Goal: Information Seeking & Learning: Learn about a topic

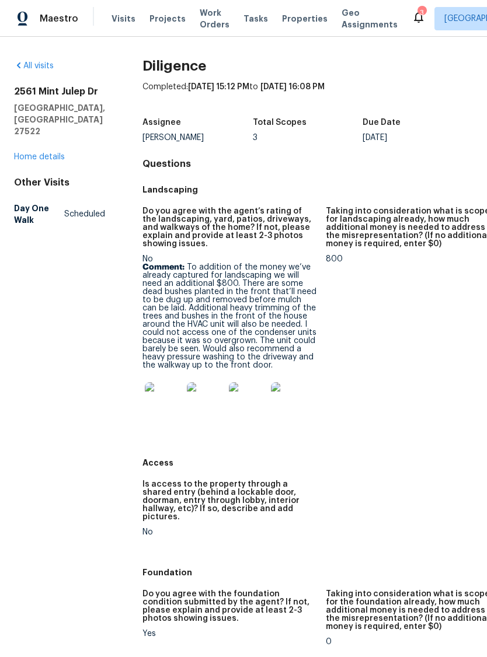
click at [145, 404] on img at bounding box center [163, 400] width 37 height 37
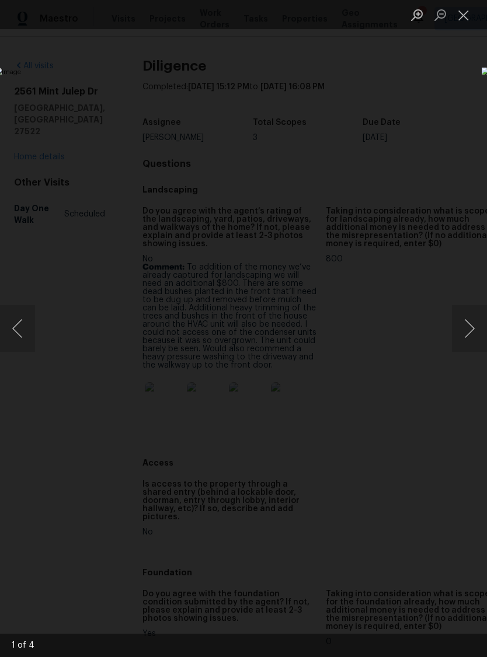
click at [470, 326] on button "Next image" at bounding box center [469, 328] width 35 height 47
click at [471, 326] on button "Next image" at bounding box center [469, 328] width 35 height 47
click at [466, 329] on button "Next image" at bounding box center [469, 328] width 35 height 47
click at [474, 327] on button "Next image" at bounding box center [469, 328] width 35 height 47
click at [474, 326] on button "Next image" at bounding box center [469, 328] width 35 height 47
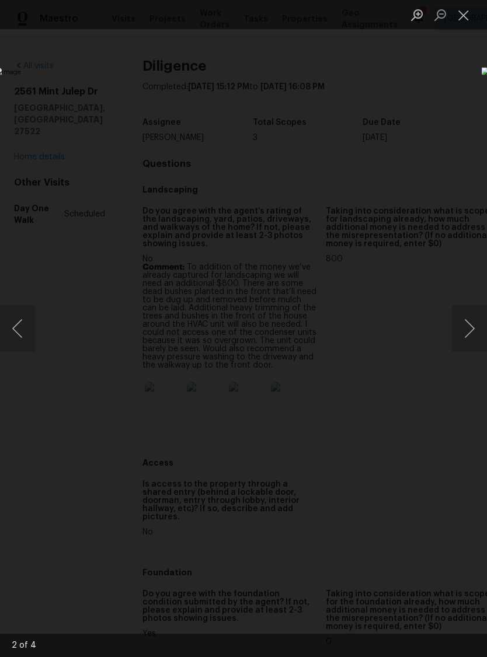
click at [468, 22] on button "Close lightbox" at bounding box center [463, 15] width 23 height 20
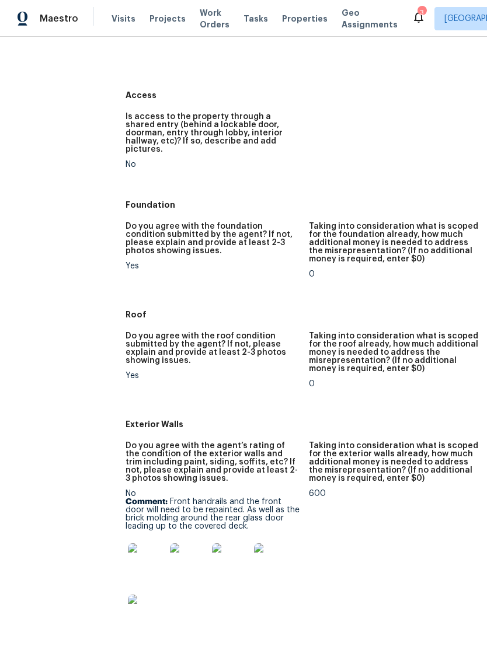
scroll to position [376, 20]
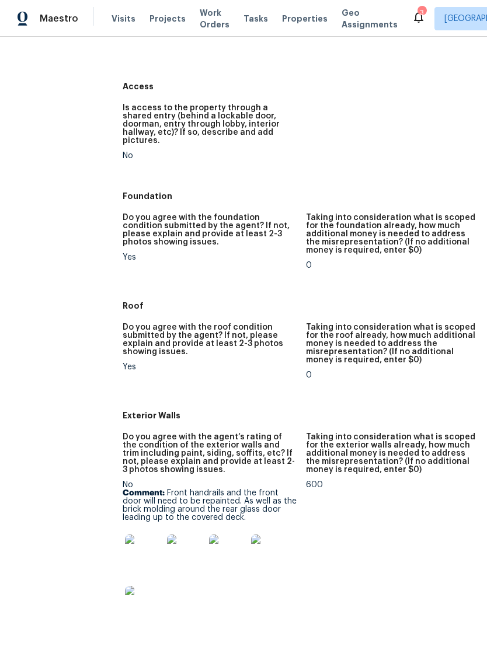
click at [125, 550] on img at bounding box center [143, 552] width 37 height 37
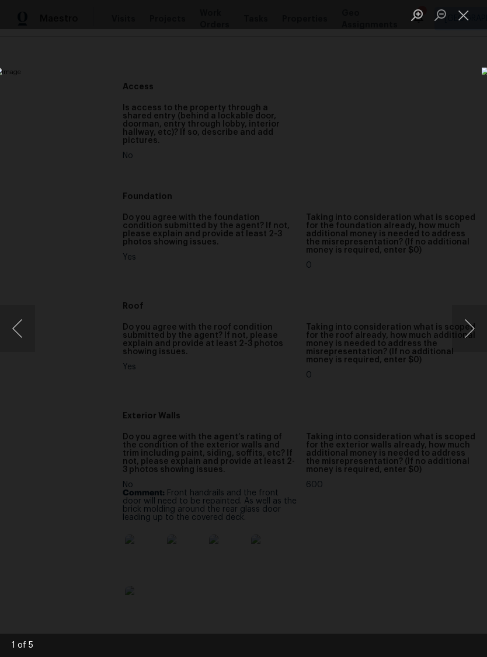
click at [471, 342] on button "Next image" at bounding box center [469, 328] width 35 height 47
click at [474, 346] on button "Next image" at bounding box center [469, 328] width 35 height 47
click at [382, 355] on img "Lightbox" at bounding box center [188, 328] width 387 height 522
click at [471, 337] on button "Next image" at bounding box center [469, 328] width 35 height 47
click at [468, 339] on button "Next image" at bounding box center [469, 328] width 35 height 47
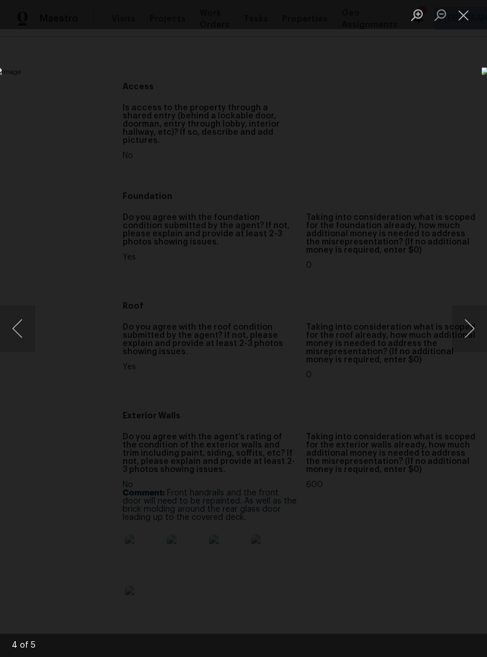
click at [468, 338] on button "Next image" at bounding box center [469, 328] width 35 height 47
click at [467, 338] on button "Next image" at bounding box center [469, 328] width 35 height 47
click at [37, 337] on img "Lightbox" at bounding box center [188, 328] width 387 height 522
click at [475, 337] on button "Next image" at bounding box center [469, 328] width 35 height 47
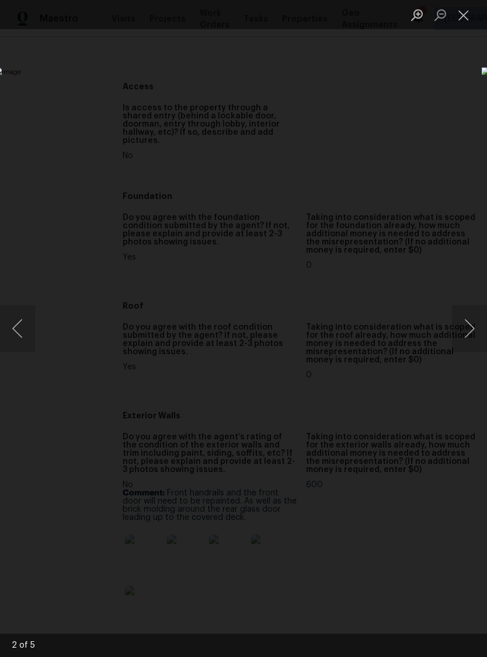
click at [475, 337] on button "Next image" at bounding box center [469, 328] width 35 height 47
click at [474, 331] on button "Next image" at bounding box center [469, 328] width 35 height 47
click at [477, 334] on button "Next image" at bounding box center [469, 328] width 35 height 47
click at [466, 14] on button "Close lightbox" at bounding box center [463, 15] width 23 height 20
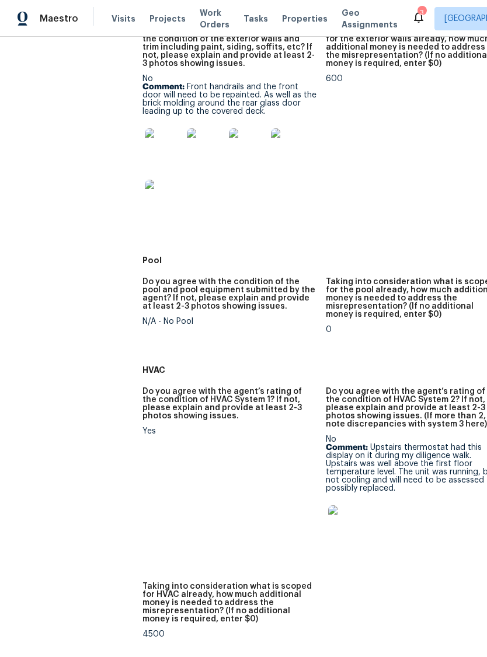
scroll to position [784, 0]
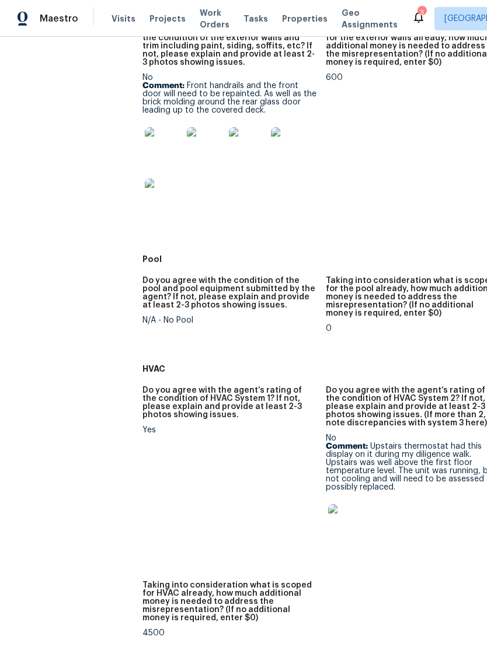
click at [328, 516] on img at bounding box center [346, 522] width 37 height 37
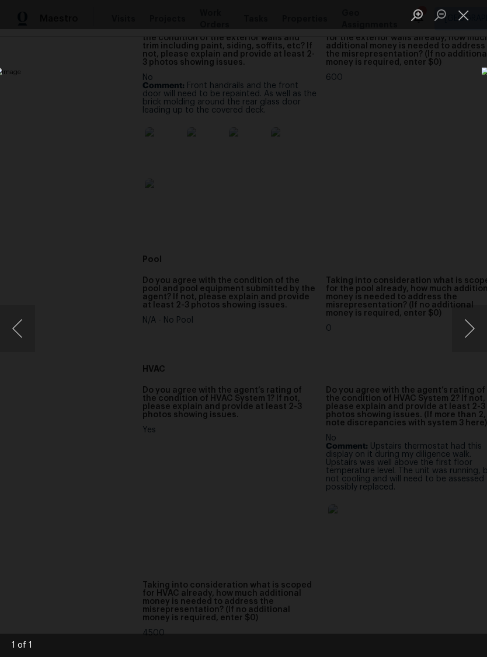
click at [470, 332] on button "Next image" at bounding box center [469, 328] width 35 height 47
click at [473, 338] on button "Next image" at bounding box center [469, 328] width 35 height 47
click at [469, 20] on button "Close lightbox" at bounding box center [463, 15] width 23 height 20
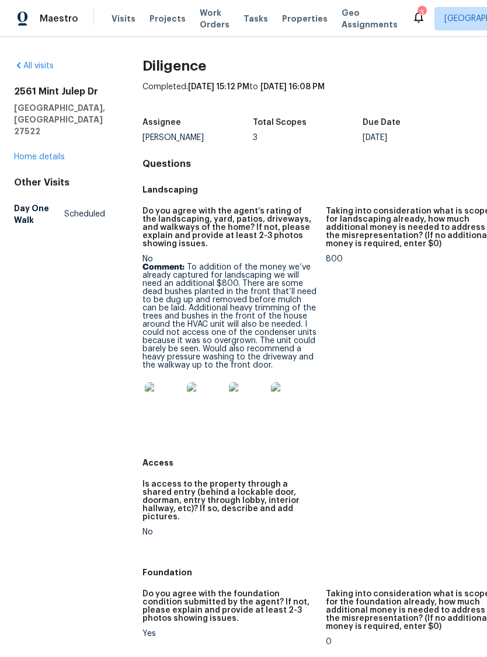
scroll to position [0, 0]
click at [37, 155] on link "Home details" at bounding box center [39, 157] width 51 height 8
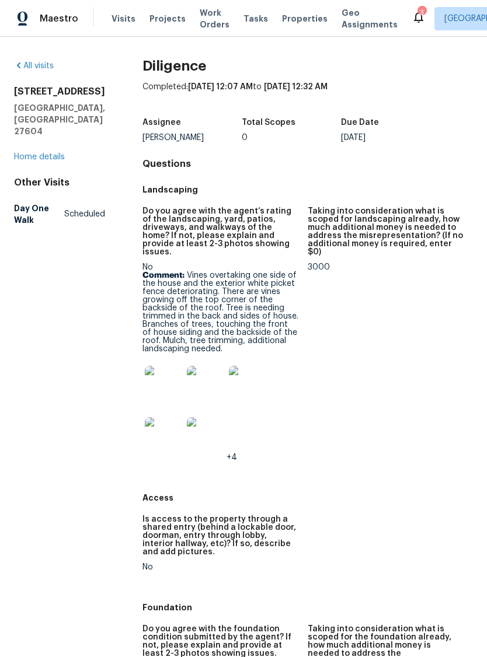
click at [40, 125] on div "4217 Toccopola St Raleigh, NC 27604 Home details" at bounding box center [59, 124] width 91 height 77
click at [155, 383] on img at bounding box center [163, 384] width 37 height 37
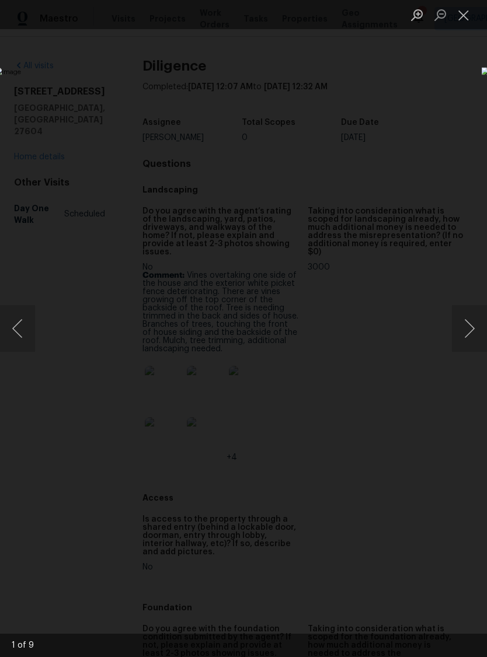
click at [474, 328] on button "Next image" at bounding box center [469, 328] width 35 height 47
click at [466, 326] on button "Next image" at bounding box center [469, 328] width 35 height 47
click at [477, 329] on button "Next image" at bounding box center [469, 328] width 35 height 47
click at [473, 334] on button "Next image" at bounding box center [469, 328] width 35 height 47
click at [474, 325] on button "Next image" at bounding box center [469, 328] width 35 height 47
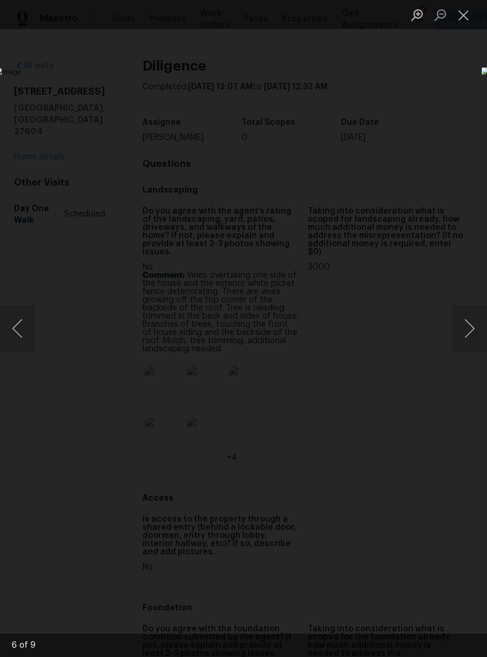
click at [471, 19] on button "Close lightbox" at bounding box center [463, 15] width 23 height 20
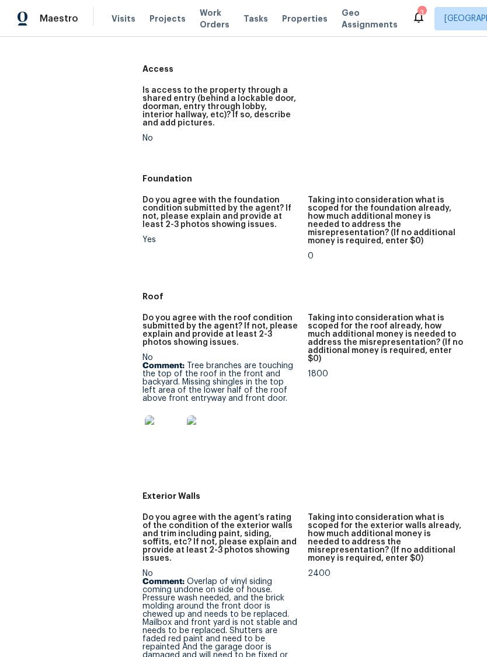
scroll to position [450, 0]
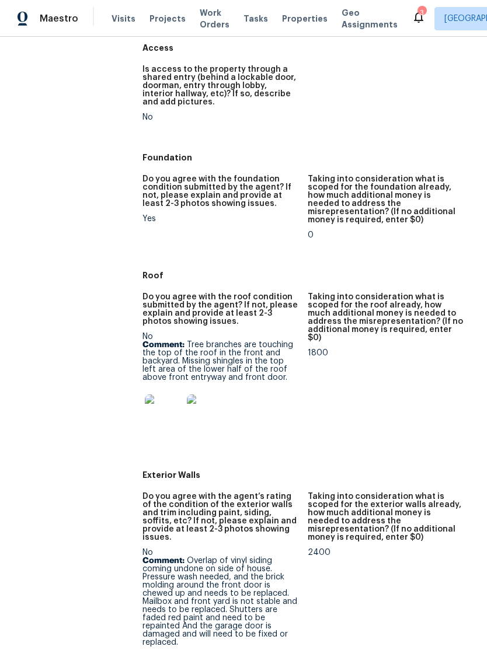
click at [159, 410] on img at bounding box center [163, 412] width 37 height 37
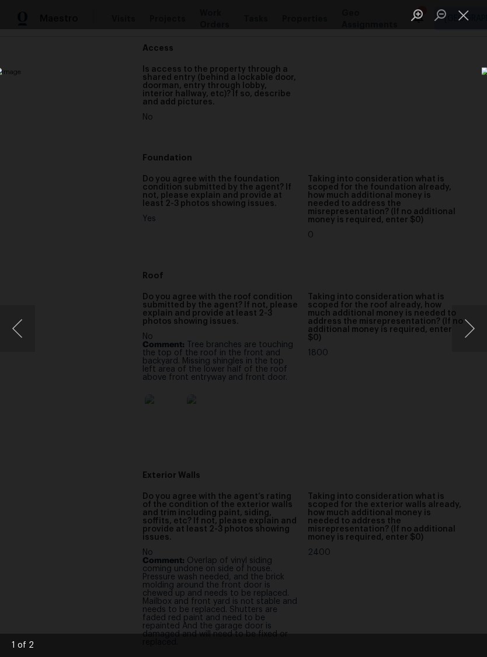
click at [467, 330] on button "Next image" at bounding box center [469, 328] width 35 height 47
click at [473, 16] on button "Close lightbox" at bounding box center [463, 15] width 23 height 20
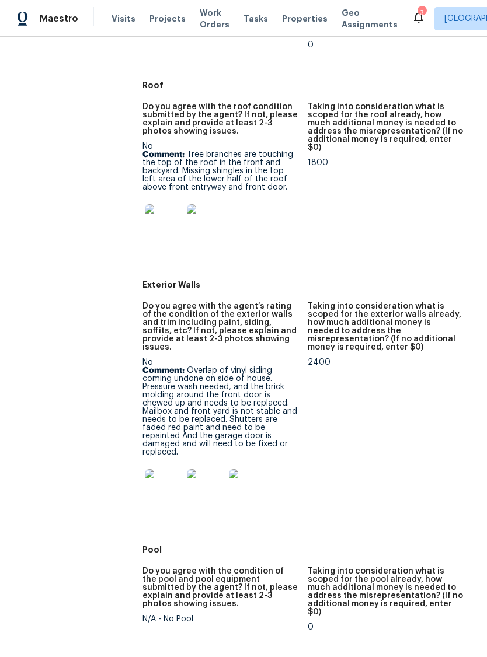
scroll to position [641, 0]
click at [156, 468] on img at bounding box center [163, 486] width 37 height 37
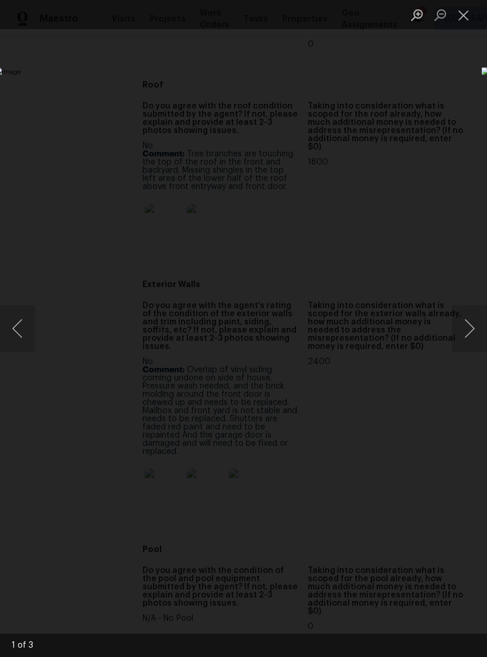
click at [472, 325] on button "Next image" at bounding box center [469, 328] width 35 height 47
click at [470, 328] on button "Next image" at bounding box center [469, 328] width 35 height 47
click at [466, 13] on button "Close lightbox" at bounding box center [463, 15] width 23 height 20
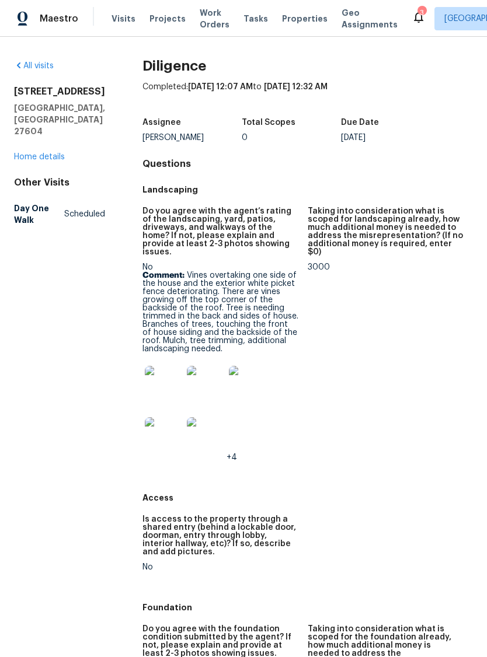
scroll to position [0, 0]
click at [36, 153] on link "Home details" at bounding box center [39, 157] width 51 height 8
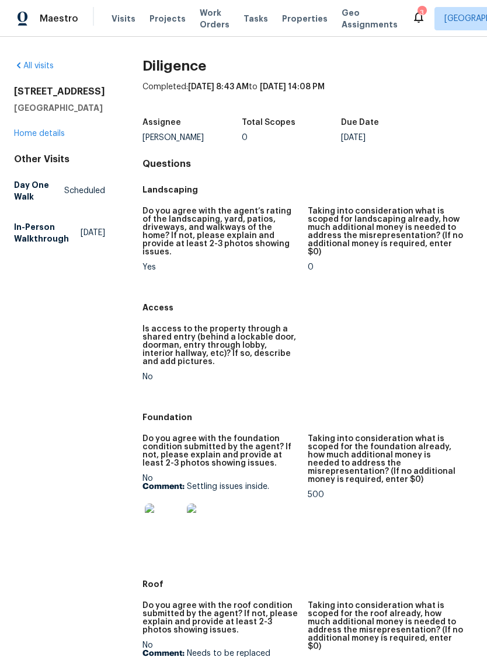
click at [174, 510] on img at bounding box center [163, 521] width 37 height 37
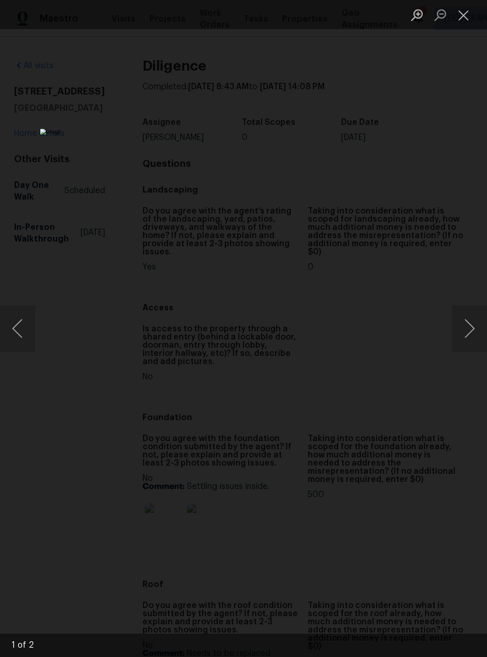
click at [471, 337] on button "Next image" at bounding box center [469, 328] width 35 height 47
click at [467, 332] on button "Next image" at bounding box center [469, 328] width 35 height 47
click at [467, 22] on button "Close lightbox" at bounding box center [463, 15] width 23 height 20
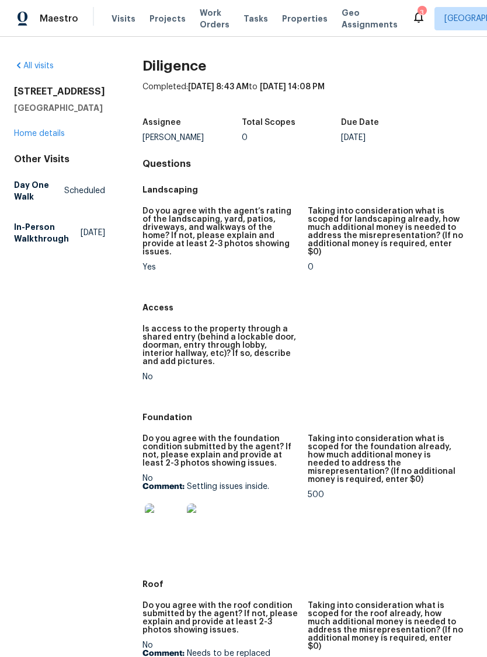
click at [44, 134] on link "Home details" at bounding box center [39, 134] width 51 height 8
